Goal: Task Accomplishment & Management: Manage account settings

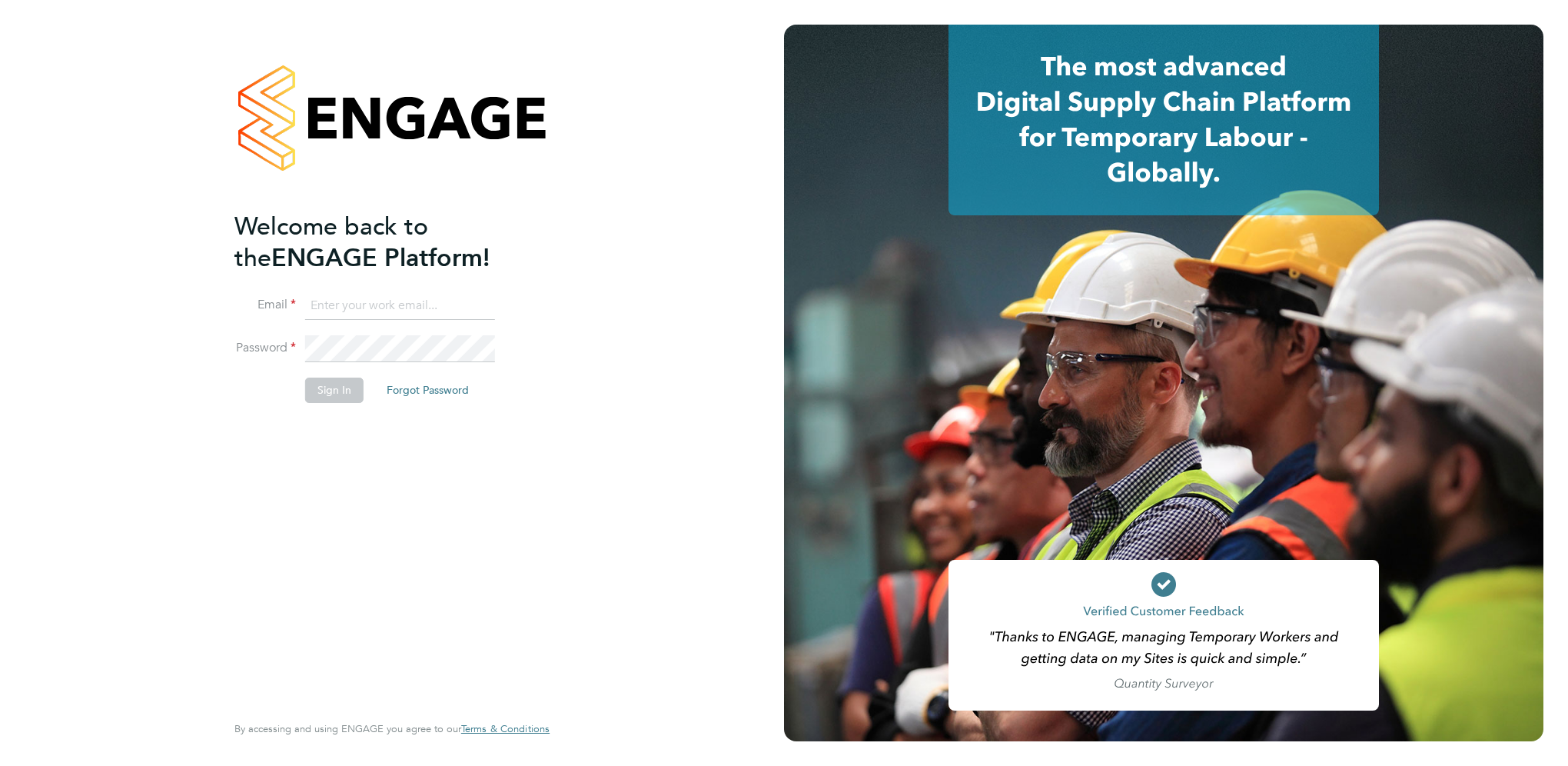
type input "[DOMAIN_NAME][EMAIL_ADDRESS][DOMAIN_NAME]"
click at [321, 381] on button "Sign In" at bounding box center [334, 389] width 58 height 25
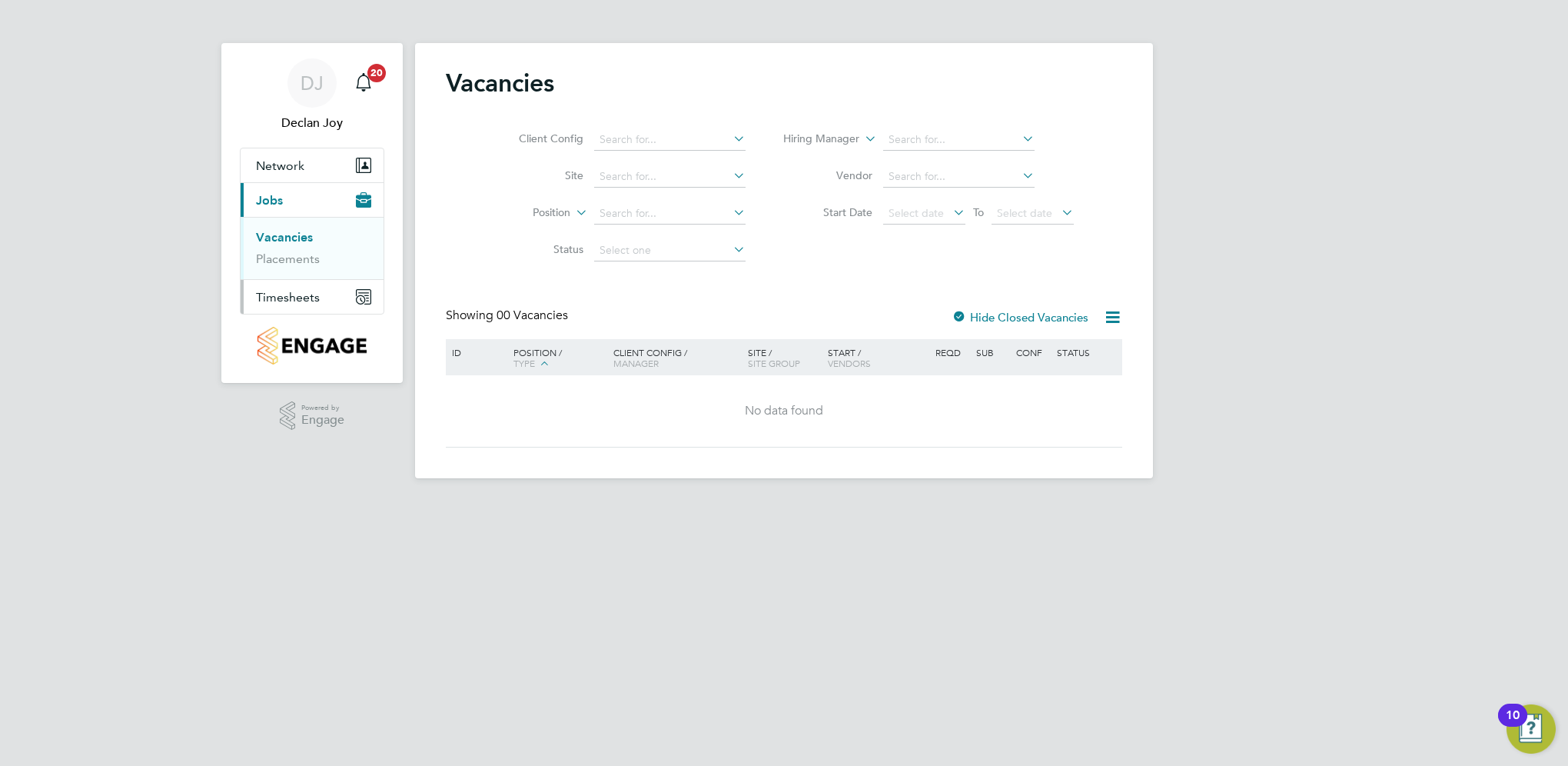
click at [303, 297] on span "Timesheets" at bounding box center [287, 297] width 63 height 15
click at [294, 273] on link "Timesheets" at bounding box center [287, 272] width 63 height 15
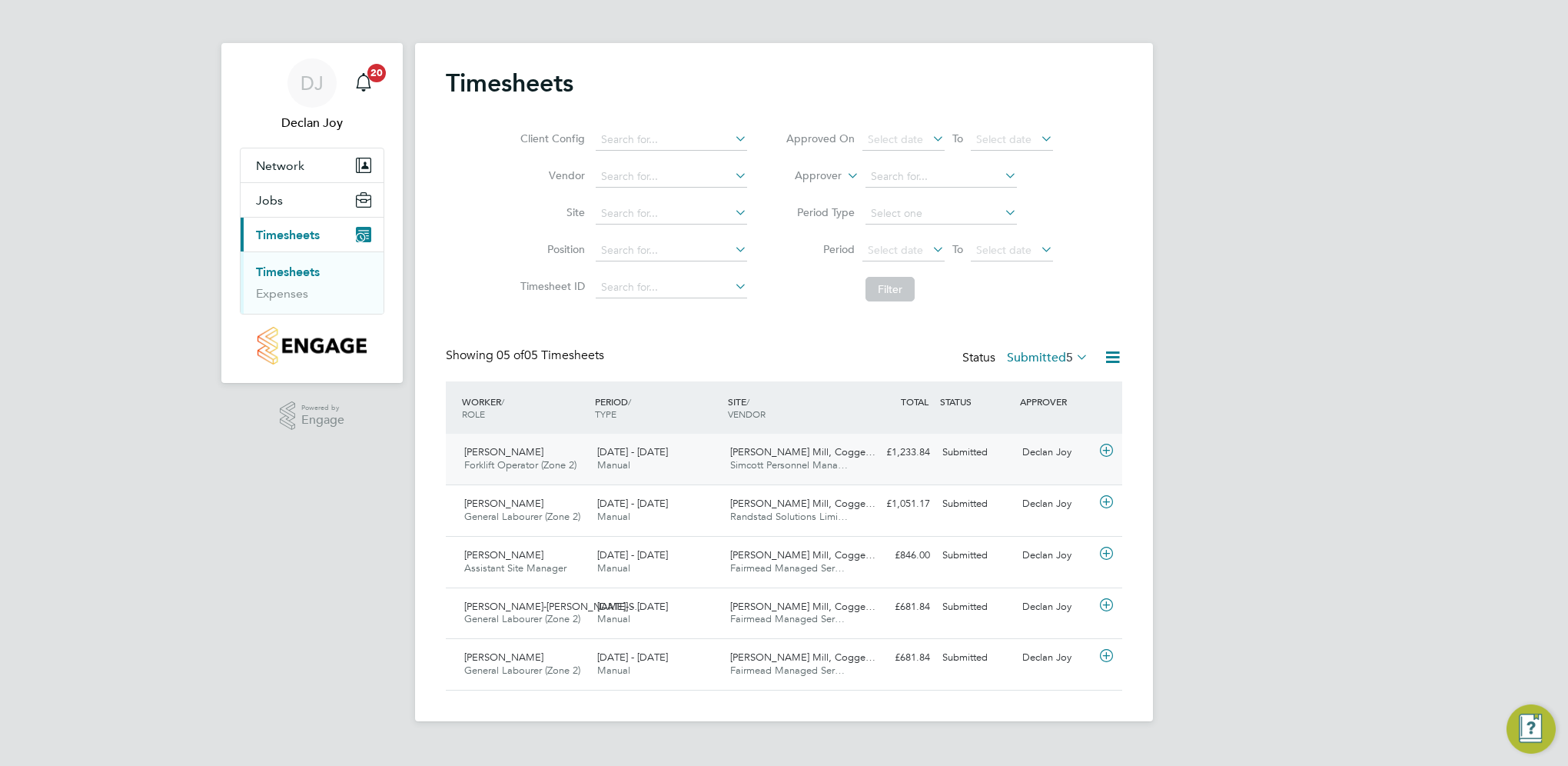
click at [901, 455] on div "£1,233.84 Submitted" at bounding box center [895, 453] width 80 height 26
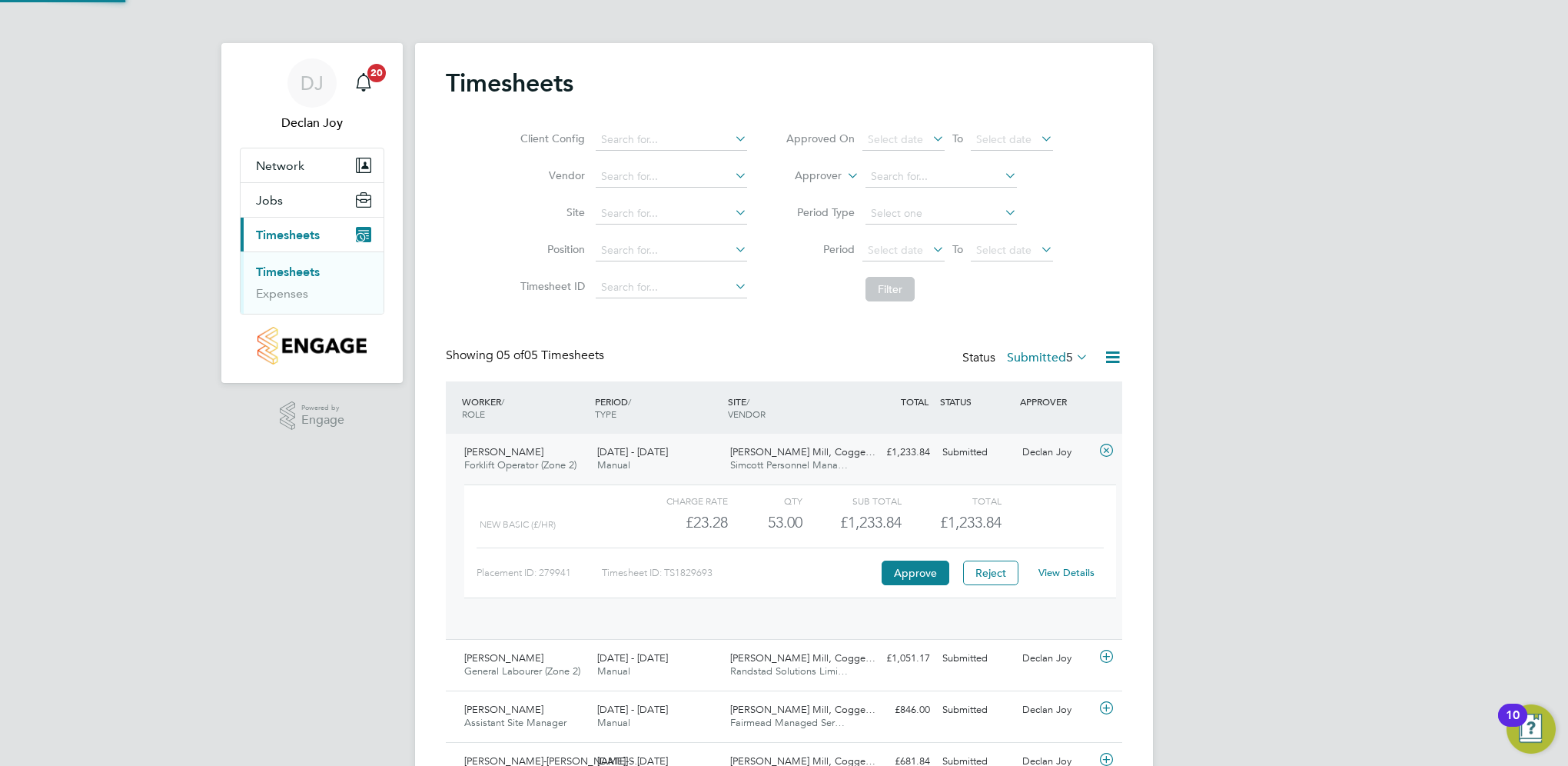
scroll to position [26, 149]
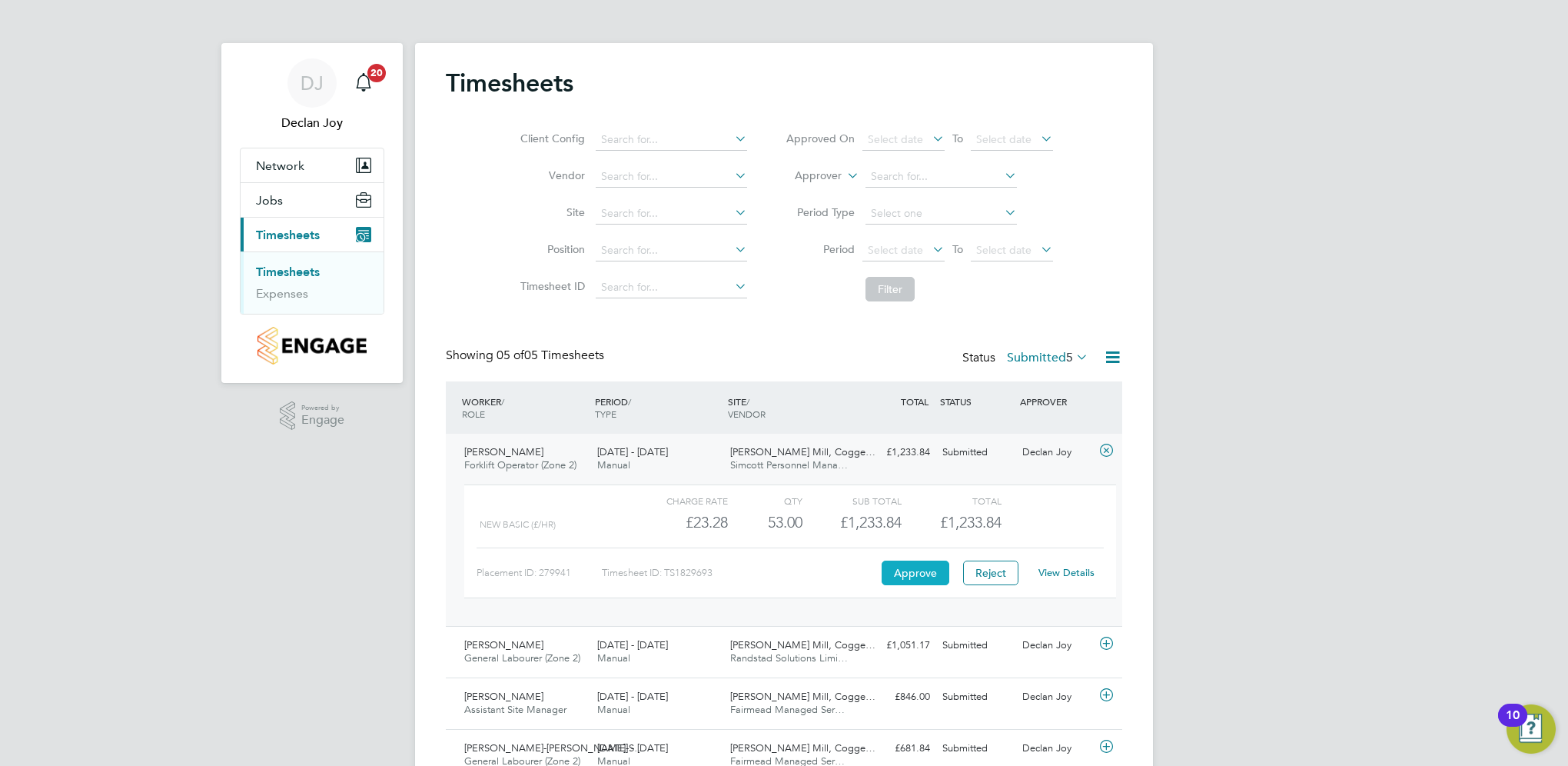
click at [917, 574] on button "Approve" at bounding box center [915, 573] width 67 height 25
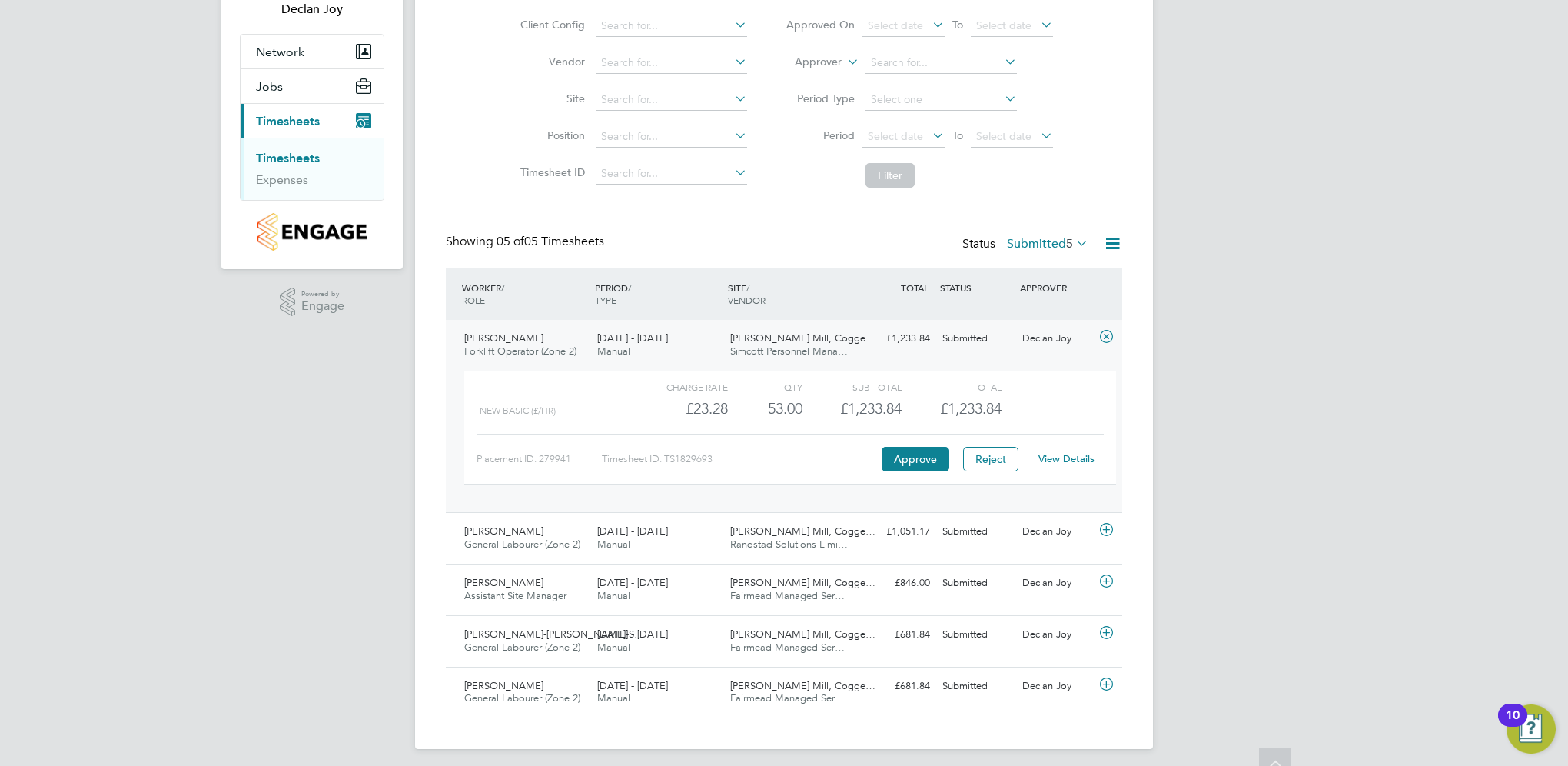
scroll to position [120, 0]
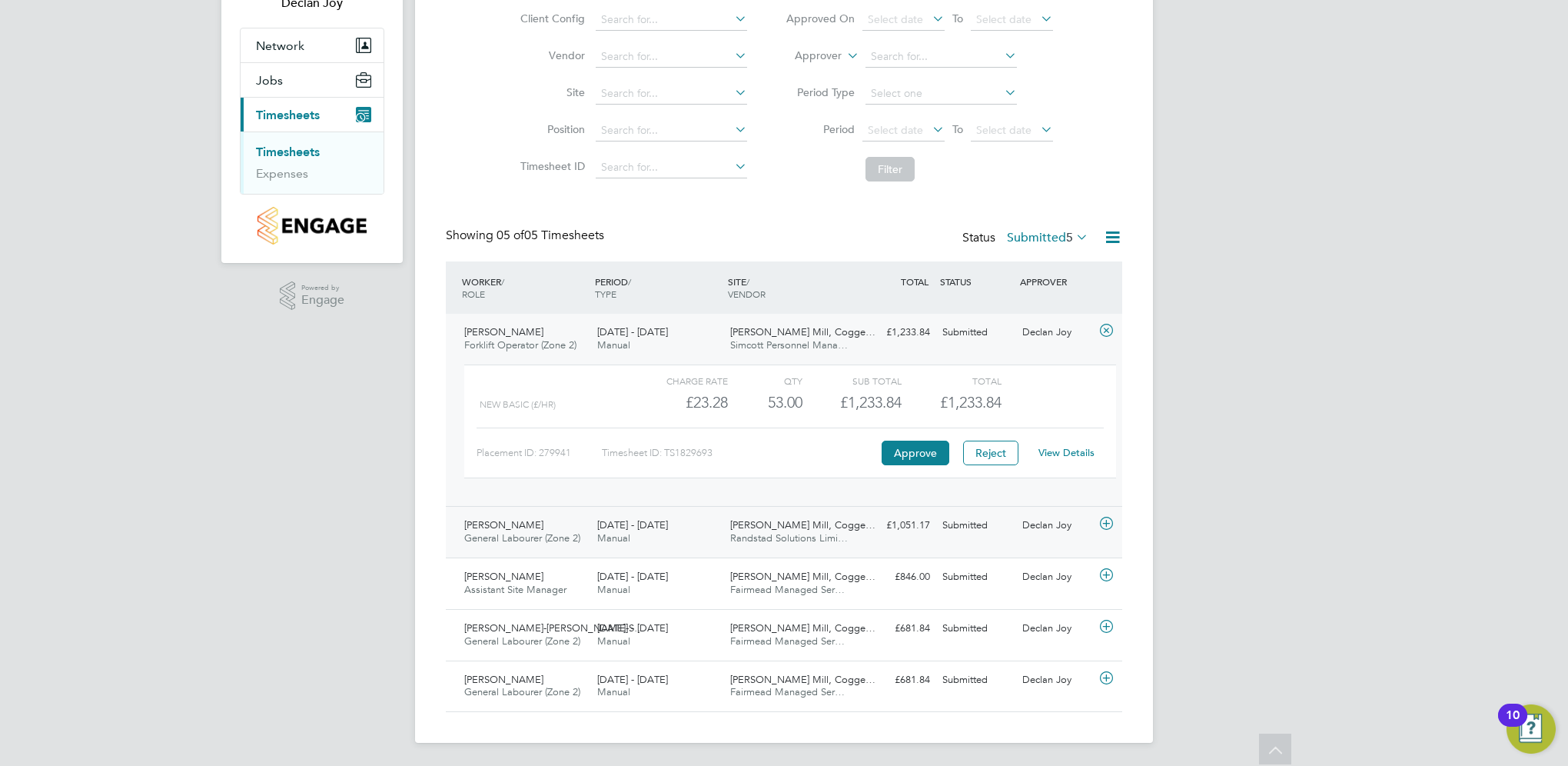
click at [916, 528] on div "£1,051.17 Submitted" at bounding box center [895, 526] width 80 height 26
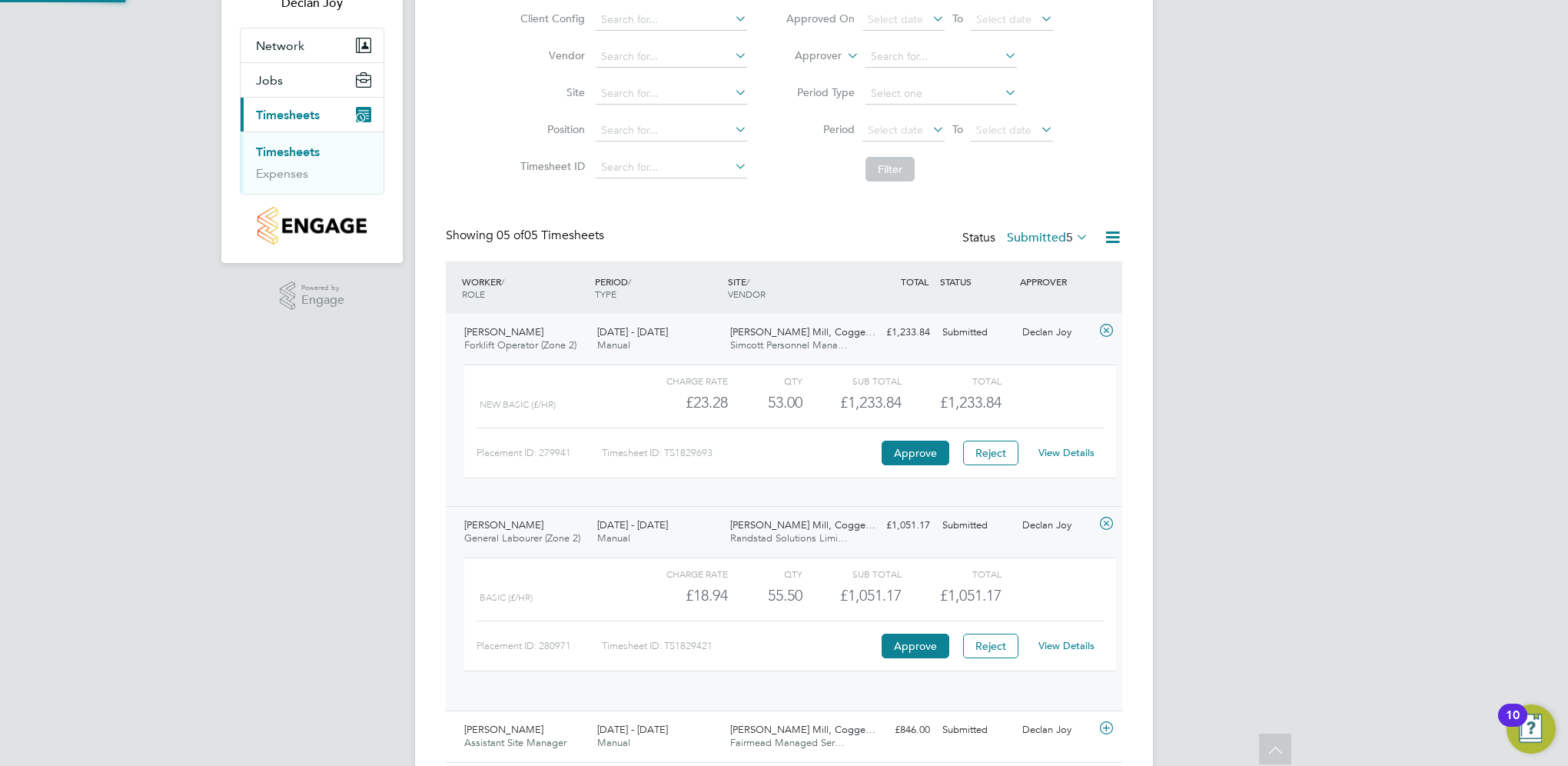
scroll to position [26, 149]
click at [918, 639] on button "Approve" at bounding box center [915, 645] width 67 height 25
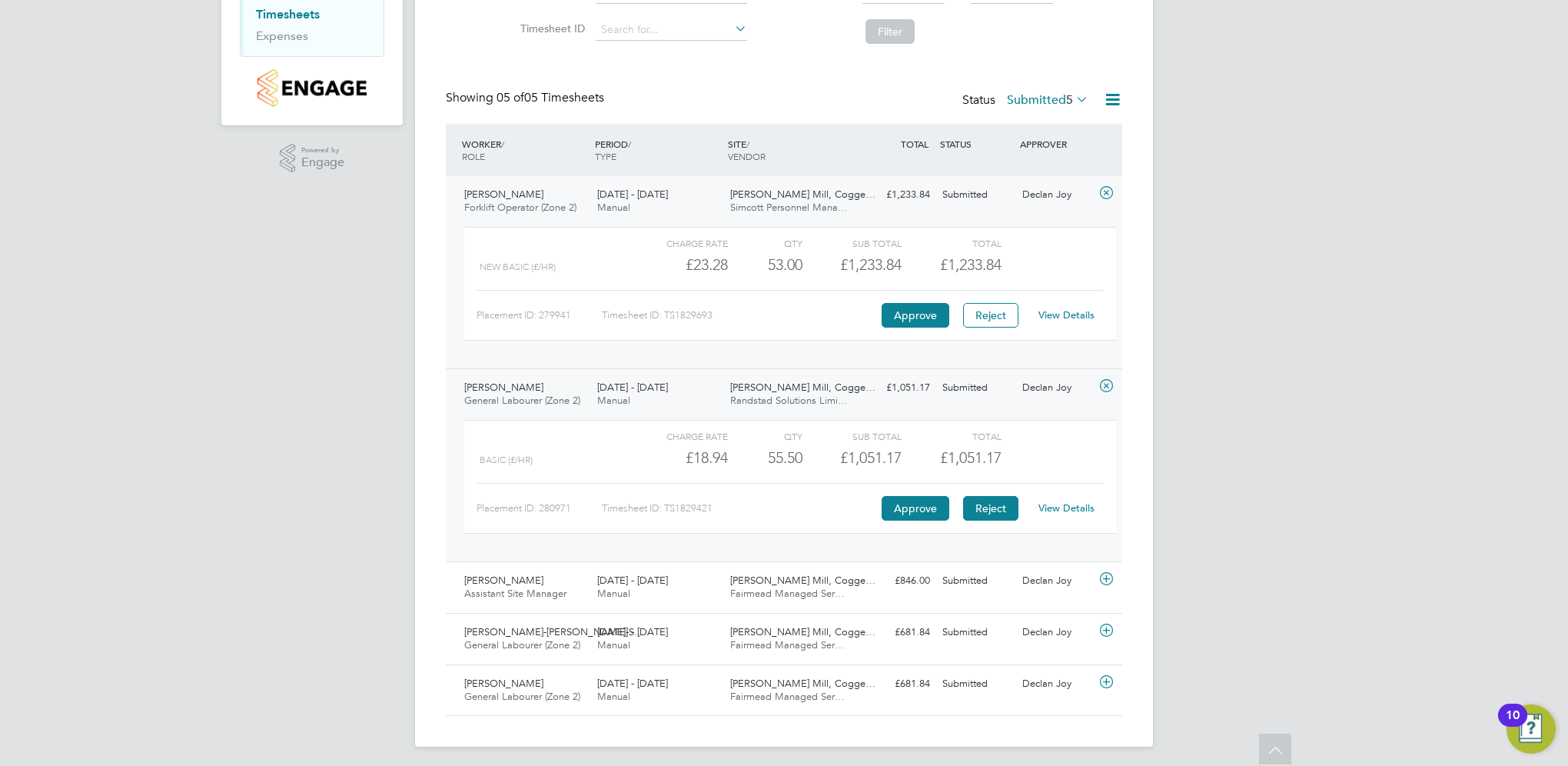
scroll to position [261, 0]
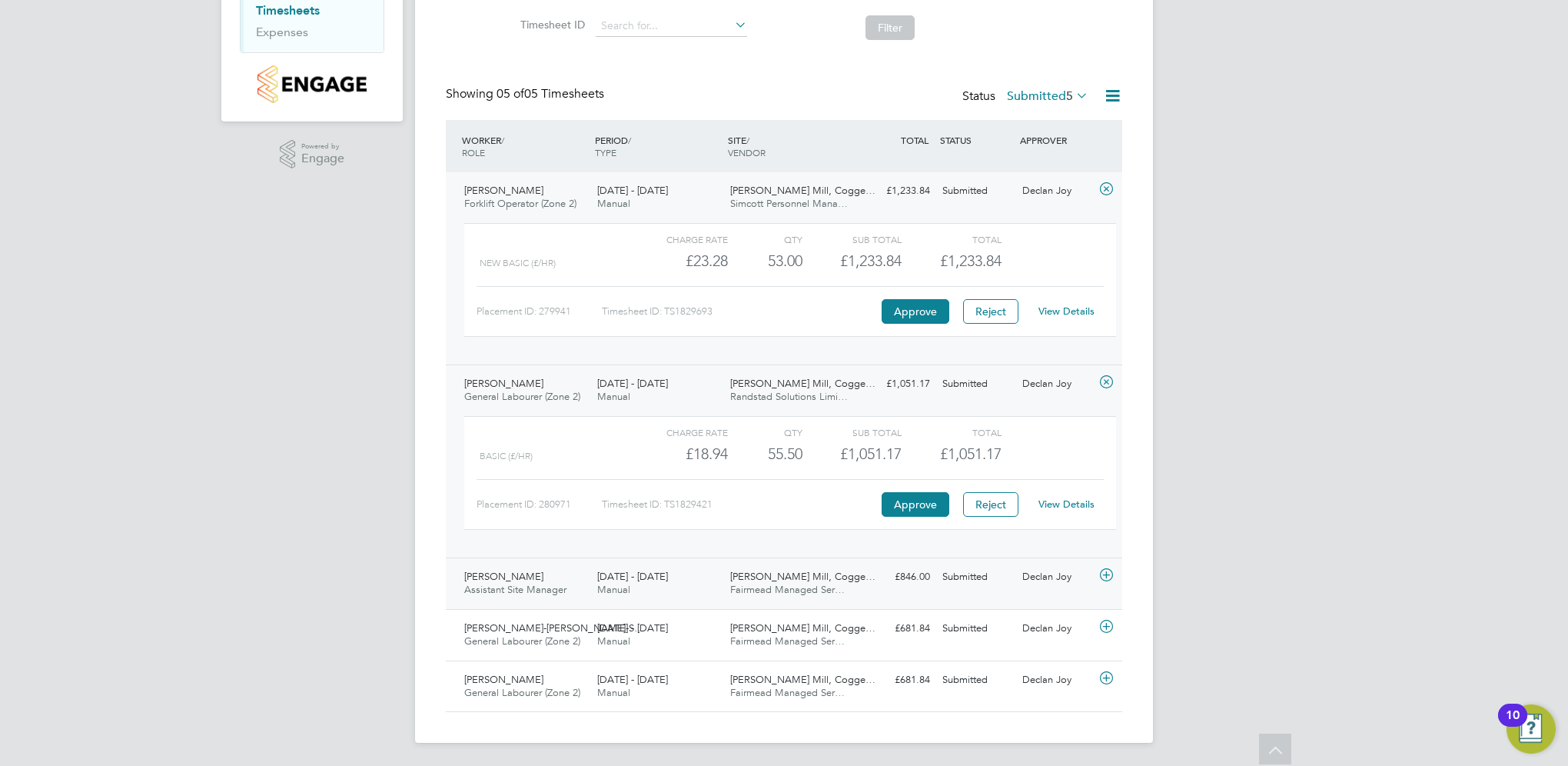
click at [908, 577] on div "£846.00 Submitted" at bounding box center [895, 577] width 80 height 26
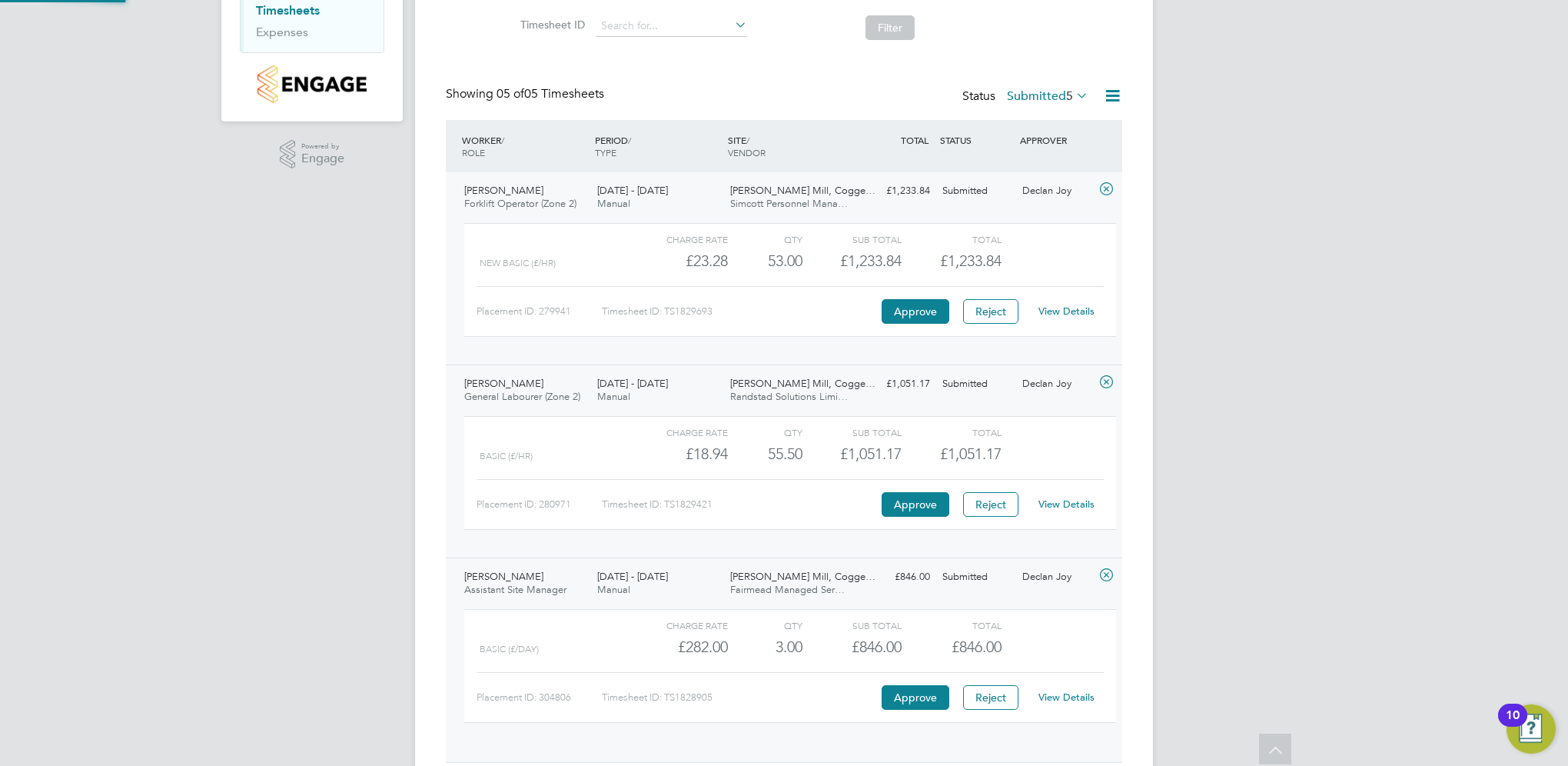
scroll to position [26, 149]
click at [915, 692] on button "Approve" at bounding box center [915, 697] width 67 height 25
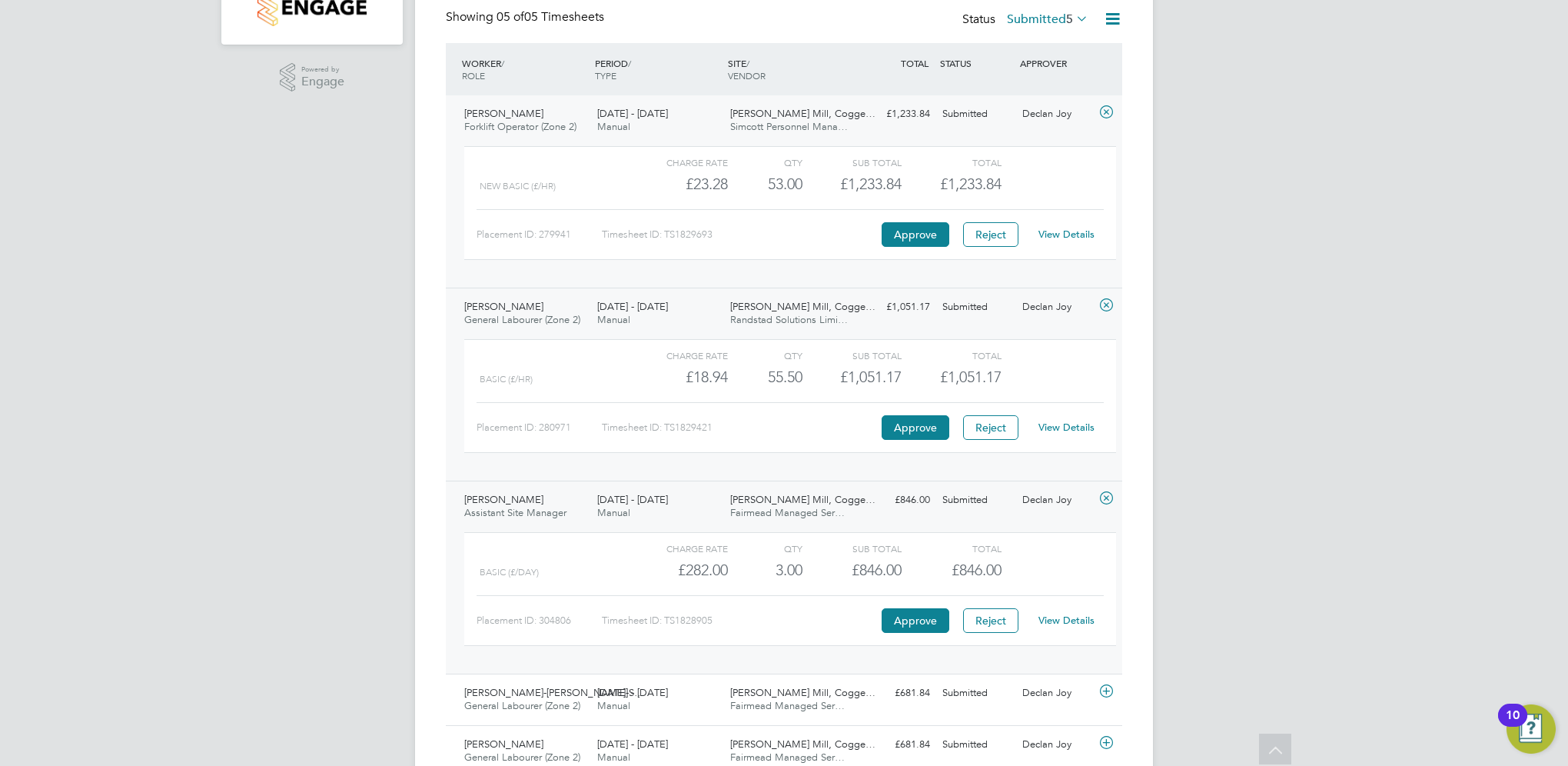
scroll to position [402, 0]
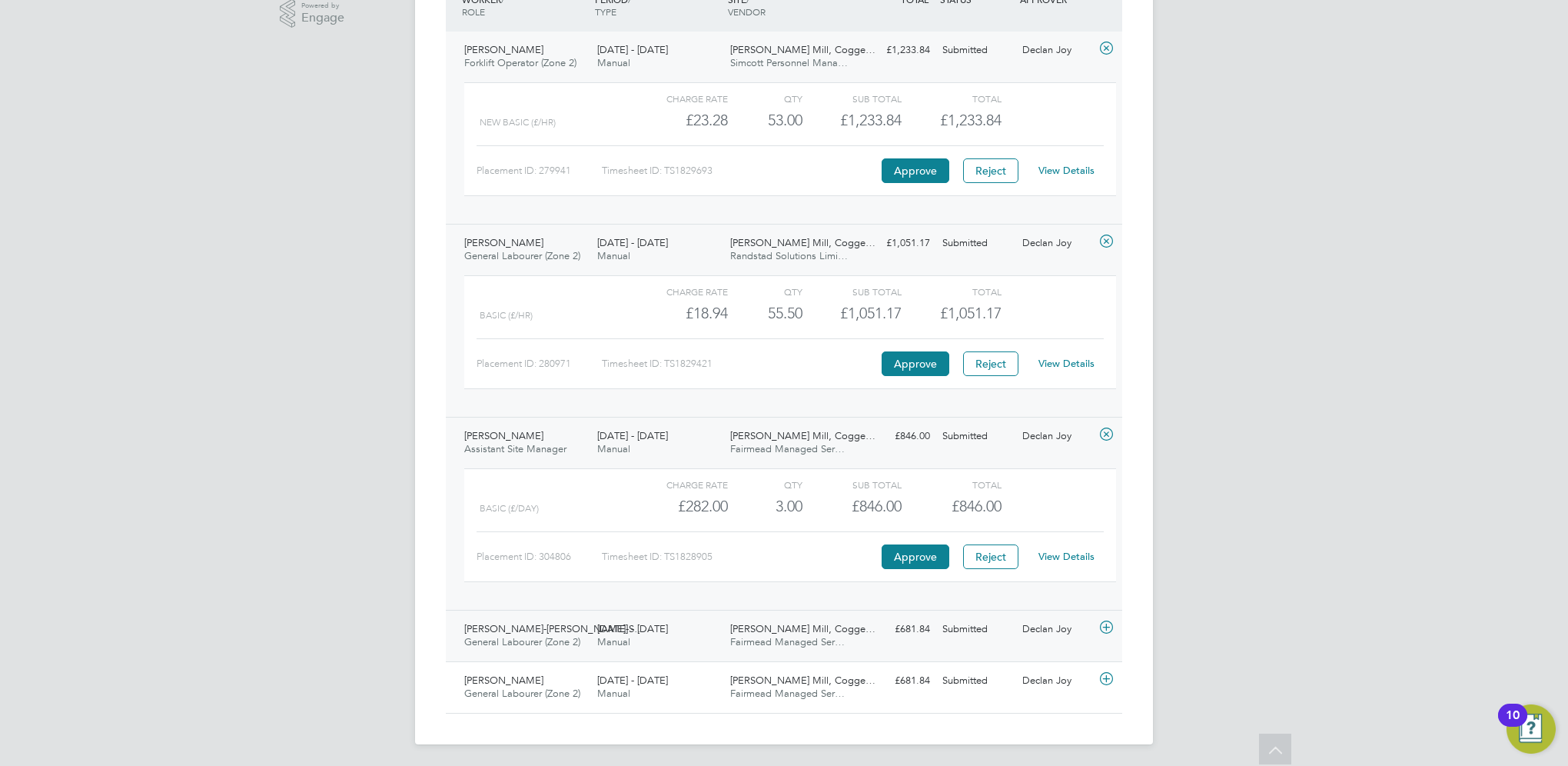
click at [910, 628] on div "£681.84 Submitted" at bounding box center [895, 630] width 80 height 26
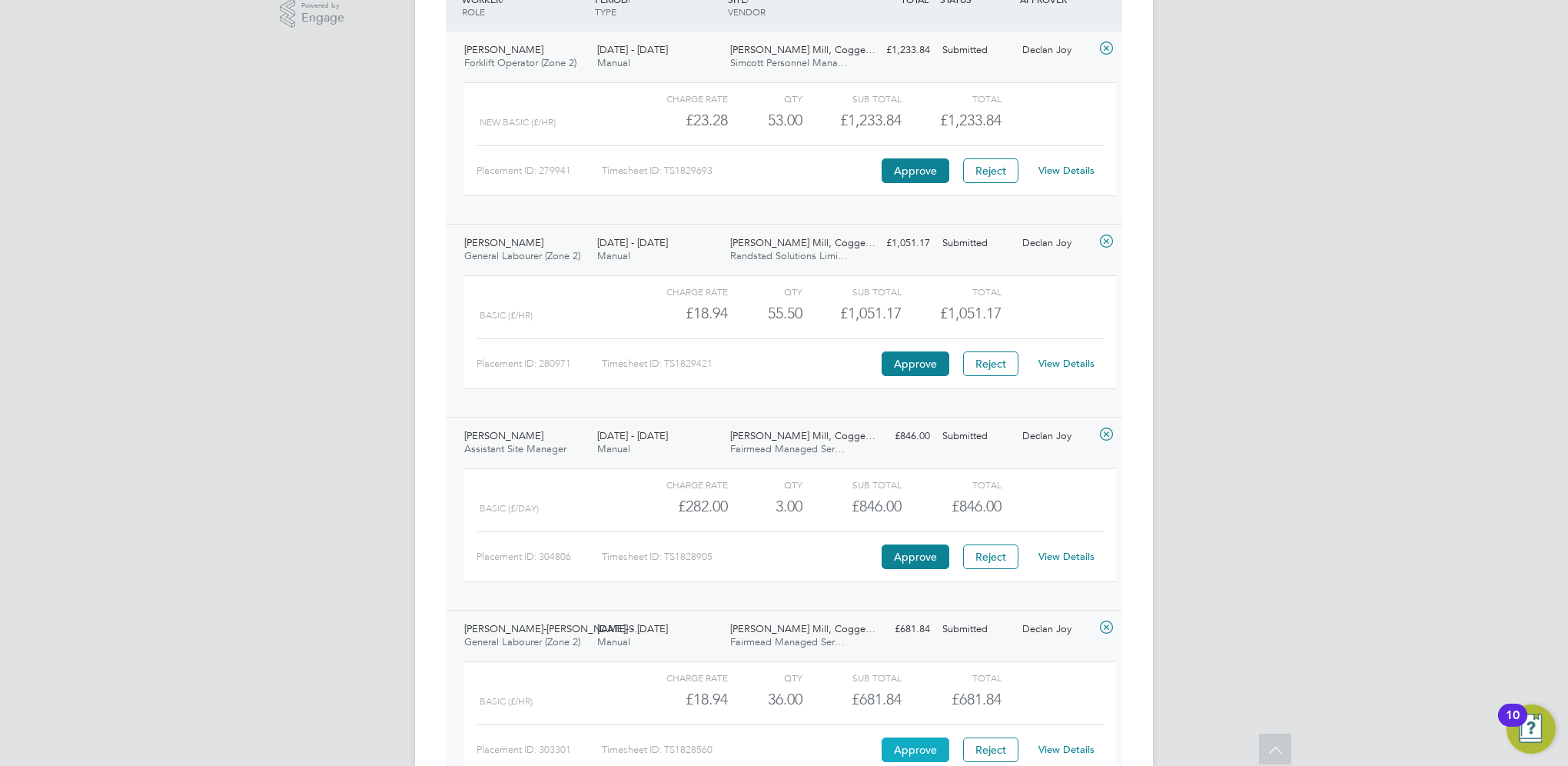
click at [917, 744] on button "Approve" at bounding box center [915, 749] width 67 height 25
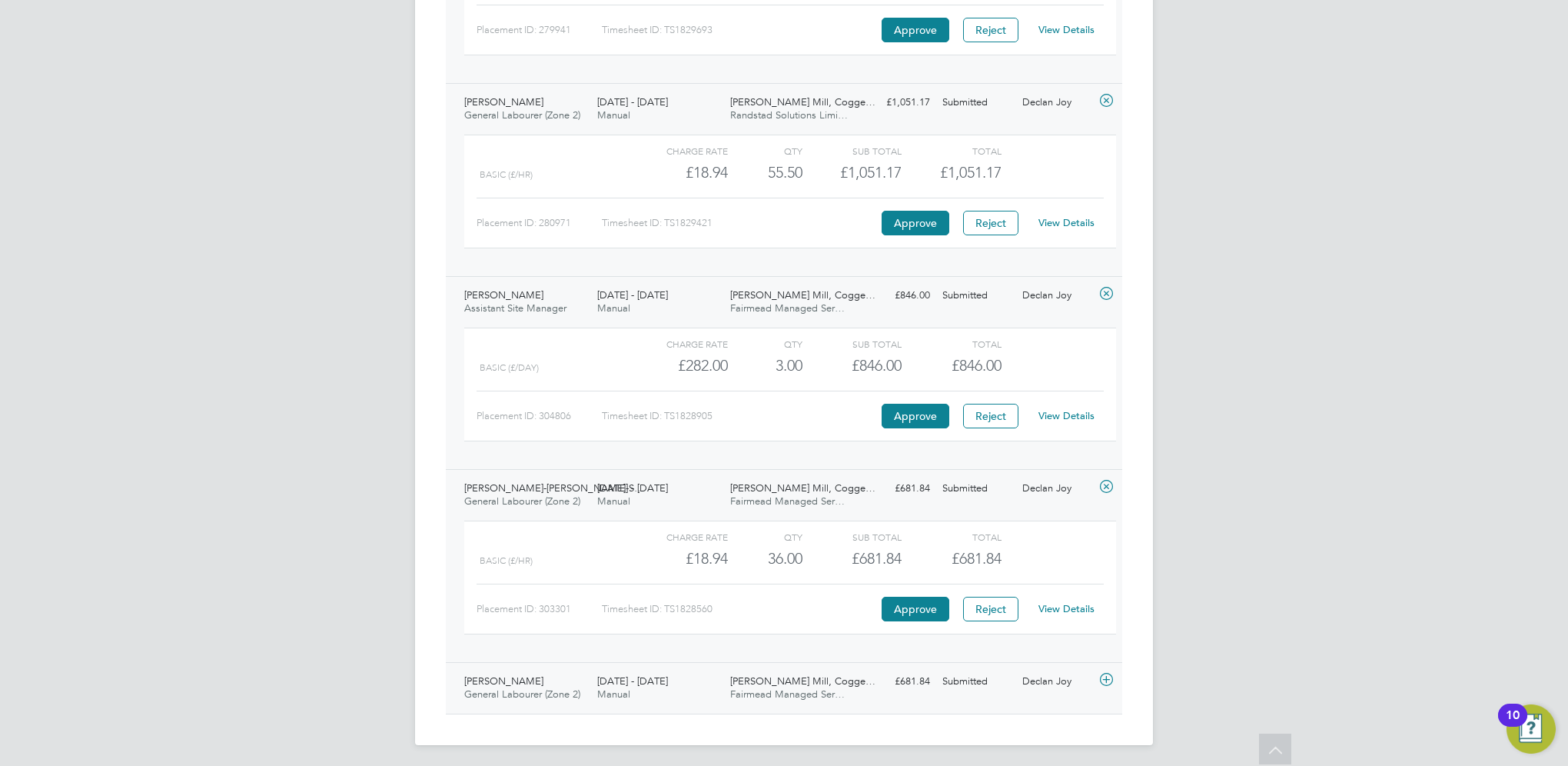
click at [916, 684] on div "£681.84 Submitted" at bounding box center [895, 682] width 80 height 26
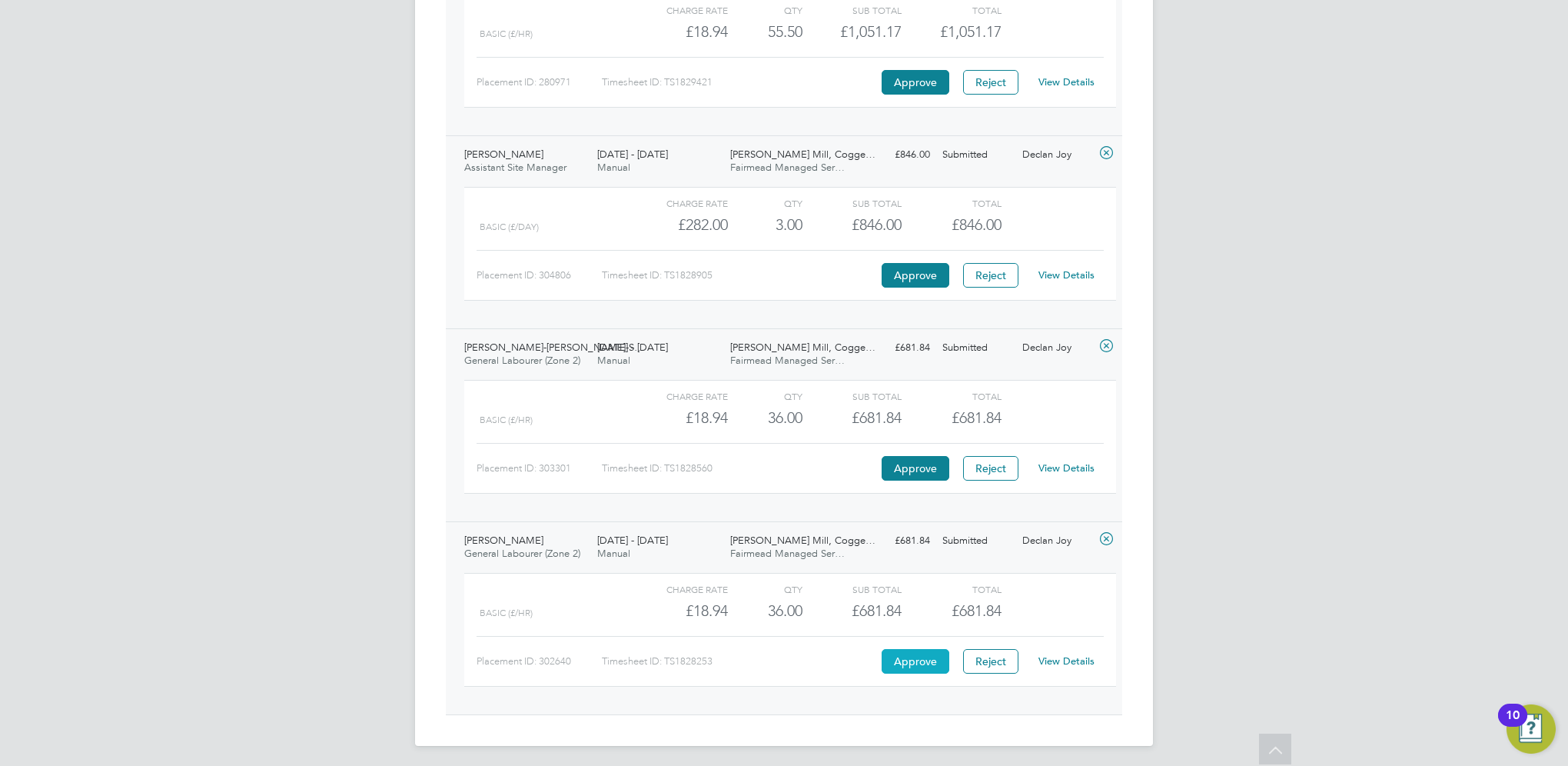
click at [917, 660] on button "Approve" at bounding box center [915, 661] width 67 height 25
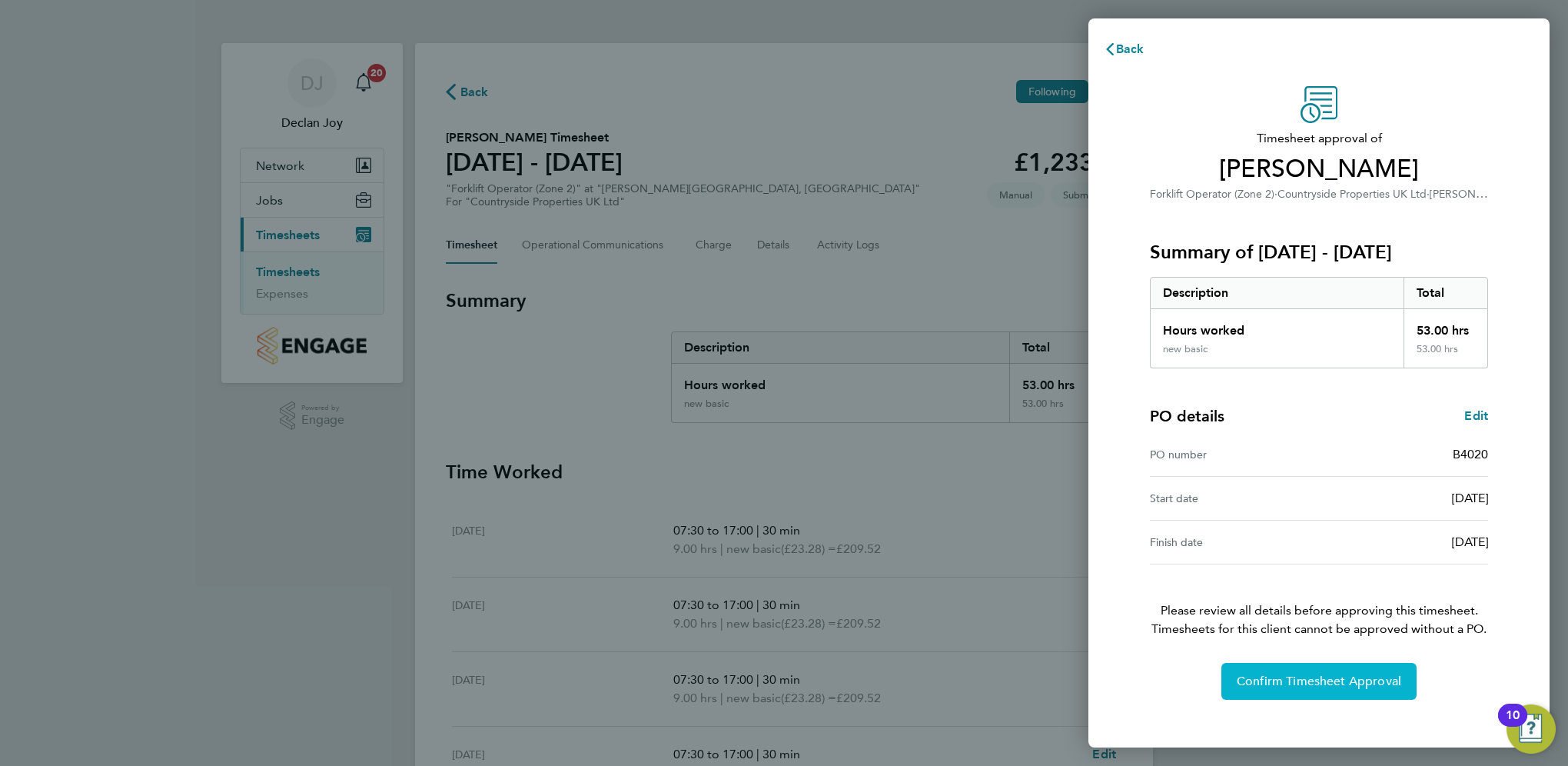
click at [1284, 679] on span "Confirm Timesheet Approval" at bounding box center [1319, 681] width 165 height 16
click at [1308, 690] on button "Confirm Timesheet Approval" at bounding box center [1319, 681] width 195 height 37
click at [1259, 680] on span "Confirm Timesheet Approval" at bounding box center [1319, 681] width 165 height 16
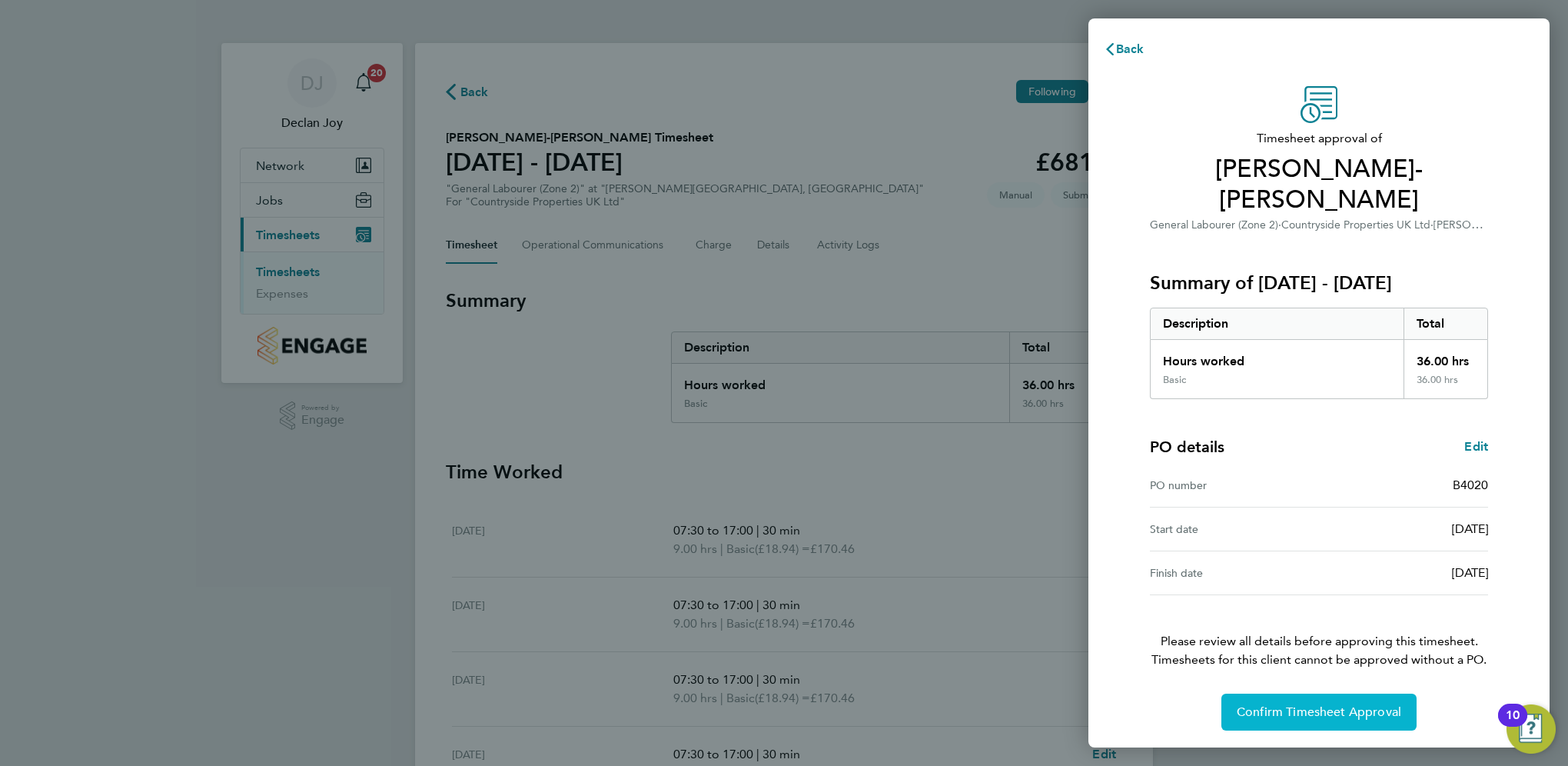
click at [1277, 704] on span "Confirm Timesheet Approval" at bounding box center [1319, 712] width 165 height 16
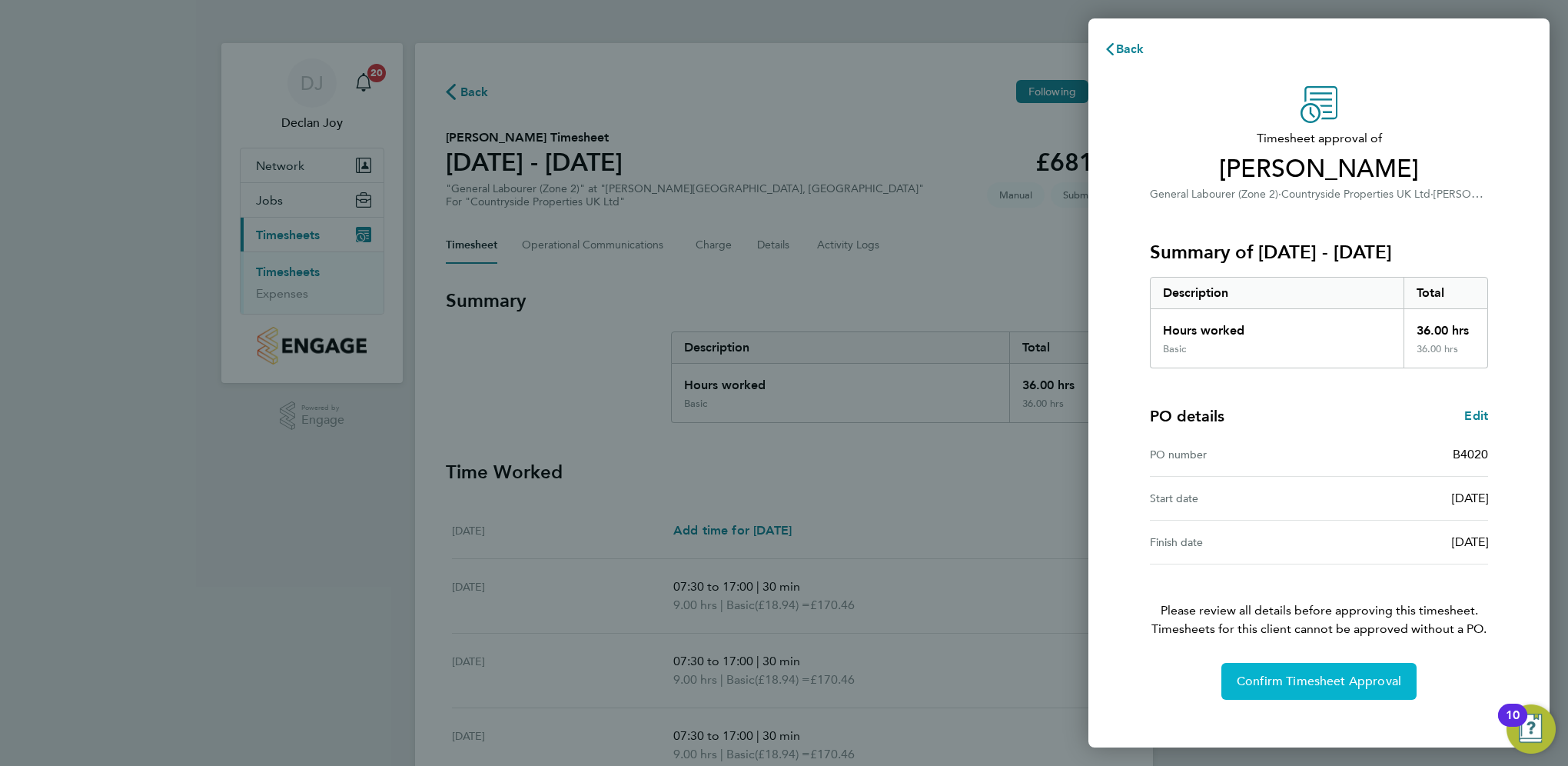
click at [1290, 679] on span "Confirm Timesheet Approval" at bounding box center [1319, 681] width 165 height 16
